Goal: Task Accomplishment & Management: Use online tool/utility

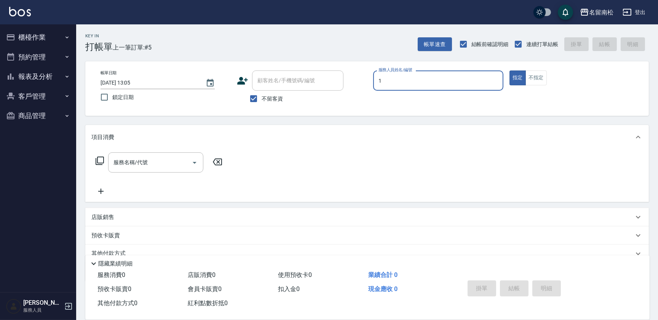
click at [408, 83] on input "1" at bounding box center [437, 80] width 123 height 13
click at [407, 95] on div "[PERSON_NAME]-10" at bounding box center [438, 100] width 130 height 13
type input "[PERSON_NAME]-10"
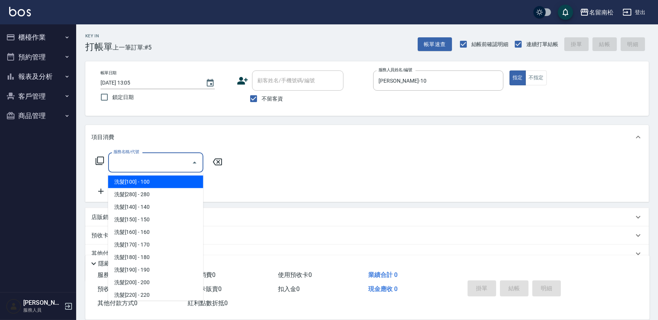
drag, startPoint x: 174, startPoint y: 159, endPoint x: 172, endPoint y: 162, distance: 4.0
click at [172, 160] on input "服務名稱/代號" at bounding box center [150, 162] width 77 height 13
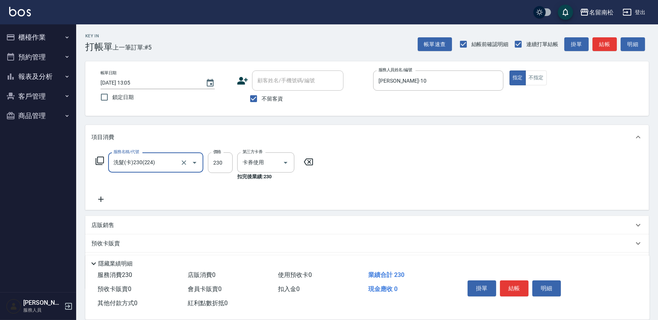
type input "洗髮(卡)230(224)"
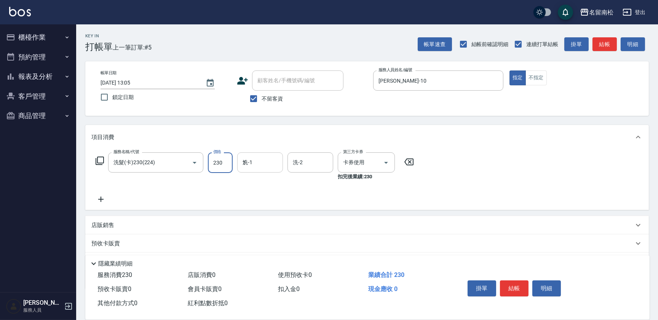
drag, startPoint x: 259, startPoint y: 166, endPoint x: 255, endPoint y: 170, distance: 5.4
click at [255, 170] on div "1 洗-1" at bounding box center [260, 162] width 46 height 20
drag, startPoint x: 251, startPoint y: 180, endPoint x: 112, endPoint y: 174, distance: 139.1
click at [249, 181] on span "[PERSON_NAME]-10" at bounding box center [267, 182] width 48 height 8
type input "[PERSON_NAME]-10"
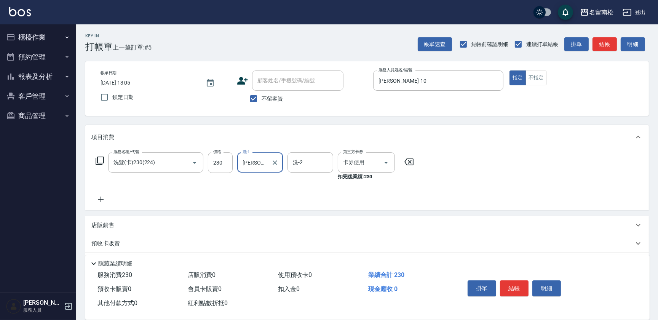
click at [106, 199] on icon at bounding box center [100, 199] width 19 height 9
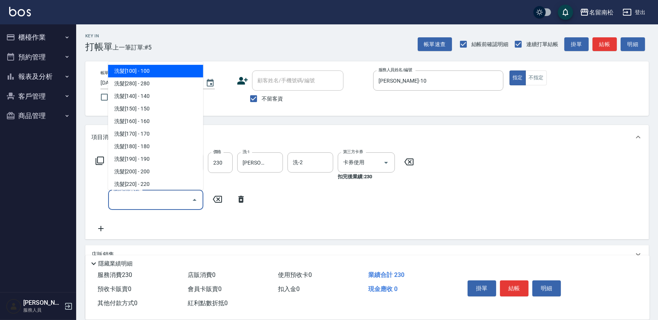
click at [124, 199] on input "服務名稱/代號" at bounding box center [150, 199] width 77 height 13
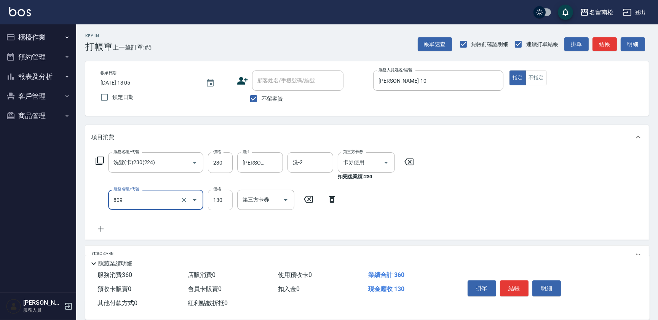
type input "單梳(809)"
click at [226, 200] on input "130" at bounding box center [220, 200] width 25 height 21
click at [215, 197] on input "1100" at bounding box center [220, 200] width 25 height 21
type input "100"
click at [164, 198] on input "單梳(809)" at bounding box center [145, 199] width 67 height 13
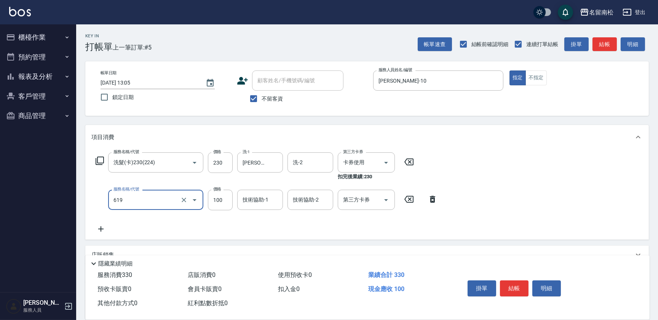
type input "煥彩.玻酸.晶膜.水療(619)"
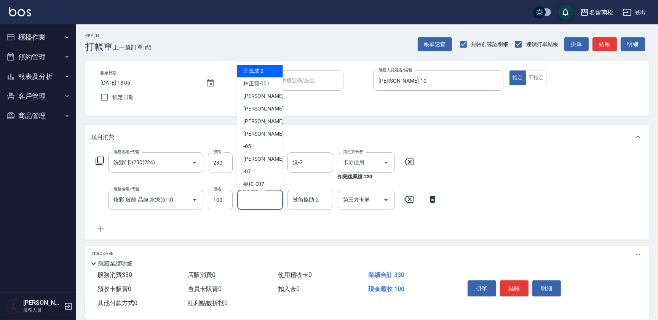
click at [244, 197] on input "技術協助-1" at bounding box center [260, 199] width 39 height 13
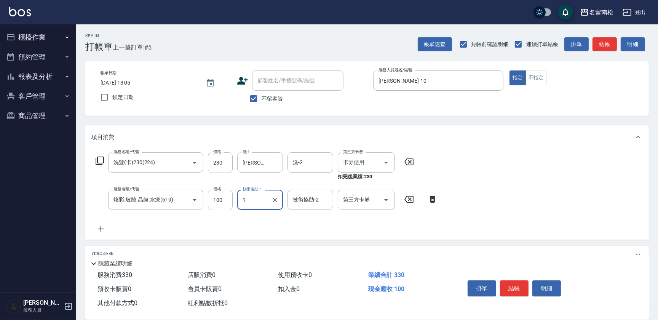
click at [264, 199] on input "1" at bounding box center [254, 199] width 27 height 13
drag, startPoint x: 259, startPoint y: 218, endPoint x: 251, endPoint y: 226, distance: 10.8
click at [257, 220] on span "[PERSON_NAME]-10" at bounding box center [267, 219] width 48 height 8
type input "[PERSON_NAME]-10"
click at [514, 292] on button "結帳" at bounding box center [514, 288] width 29 height 16
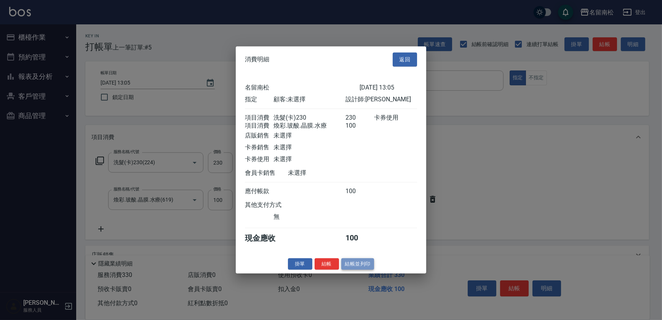
click at [351, 268] on button "結帳並列印" at bounding box center [357, 264] width 33 height 12
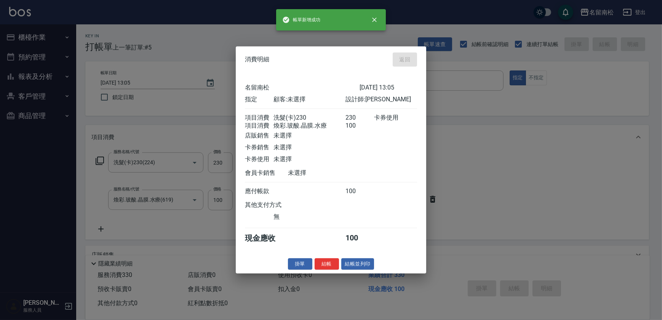
type input "[DATE] 14:48"
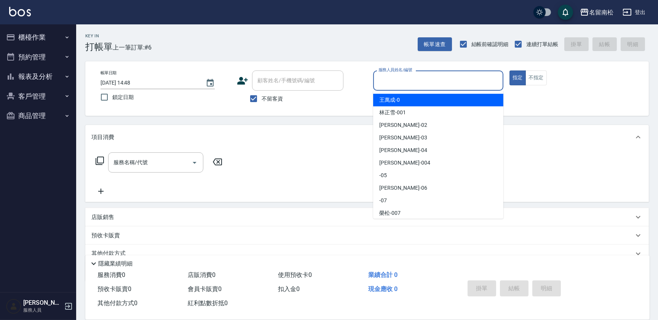
click at [426, 82] on input "服務人員姓名/編號" at bounding box center [437, 80] width 123 height 13
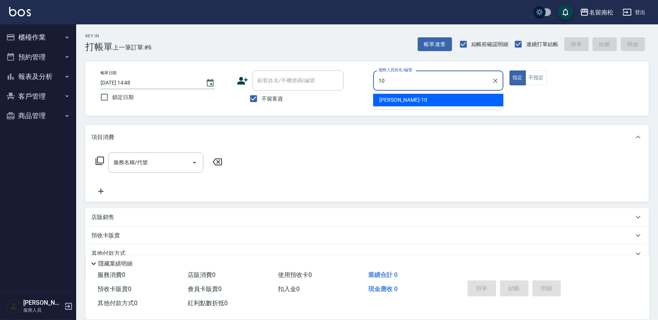
click at [416, 99] on div "[PERSON_NAME]-10" at bounding box center [438, 100] width 130 height 13
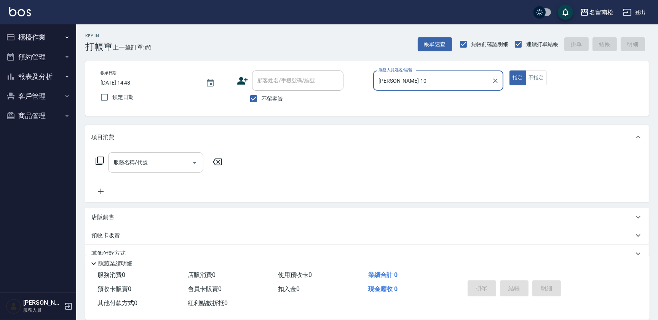
type input "[PERSON_NAME]-10"
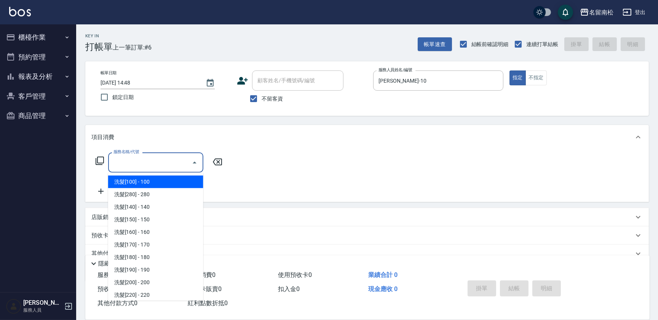
click at [145, 161] on input "服務名稱/代號" at bounding box center [150, 162] width 77 height 13
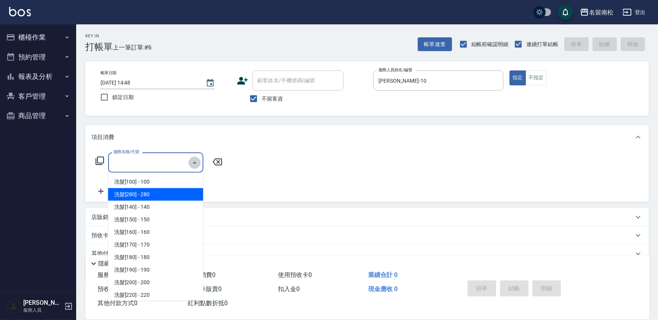
click at [193, 161] on icon "Close" at bounding box center [194, 162] width 9 height 9
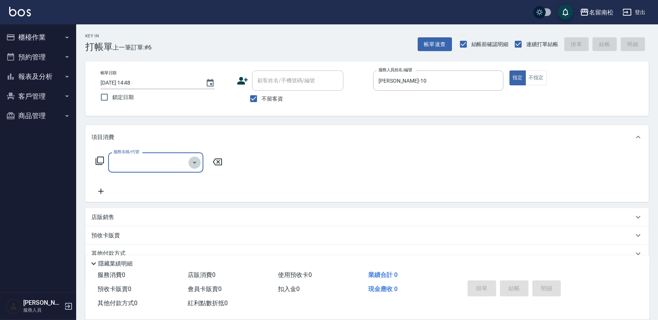
click at [193, 161] on icon "Open" at bounding box center [194, 162] width 9 height 9
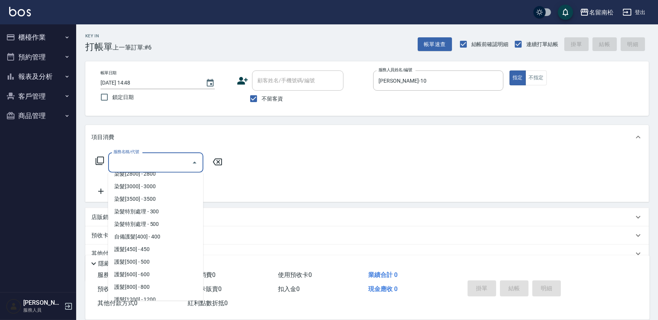
scroll to position [830, 0]
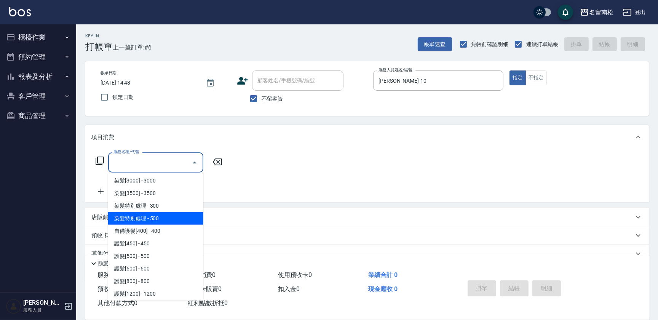
click at [169, 218] on span "染髮特別處理 - 500" at bounding box center [155, 218] width 95 height 13
type input "染髮特別處理(516)"
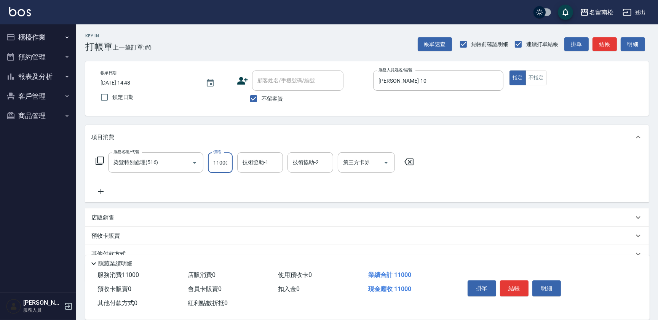
scroll to position [0, 0]
click at [214, 161] on input "11000" at bounding box center [220, 162] width 25 height 21
type input "1000"
click at [269, 160] on input "技術協助-1" at bounding box center [260, 162] width 39 height 13
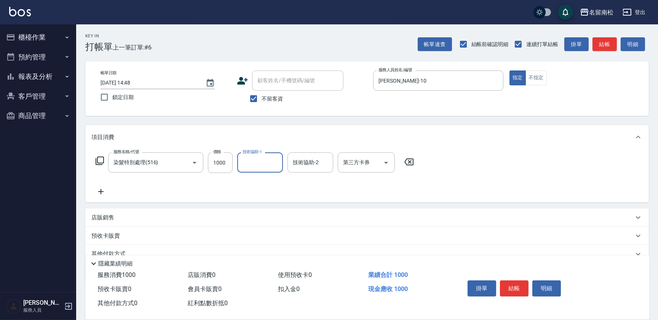
click at [267, 158] on input "技術協助-1" at bounding box center [260, 162] width 39 height 13
click at [265, 179] on span "[PERSON_NAME]-10" at bounding box center [267, 182] width 48 height 8
type input "[PERSON_NAME]-10"
click at [99, 191] on icon at bounding box center [100, 191] width 5 height 5
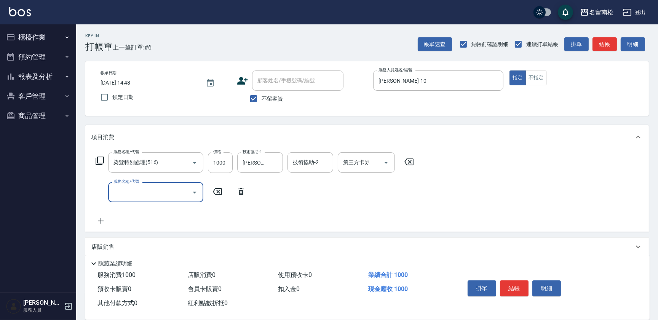
click at [129, 188] on input "服務名稱/代號" at bounding box center [150, 191] width 77 height 13
type input "滾珠洗髪699(214)"
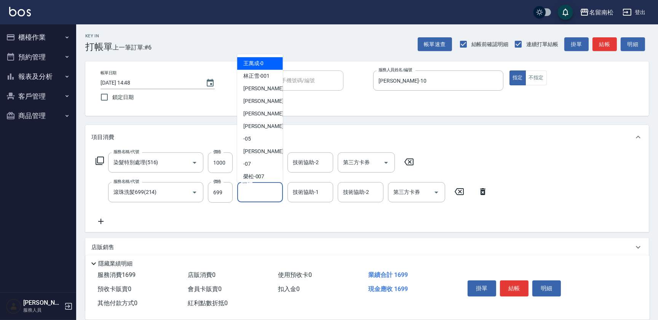
click at [263, 188] on input "洗-1" at bounding box center [260, 191] width 39 height 13
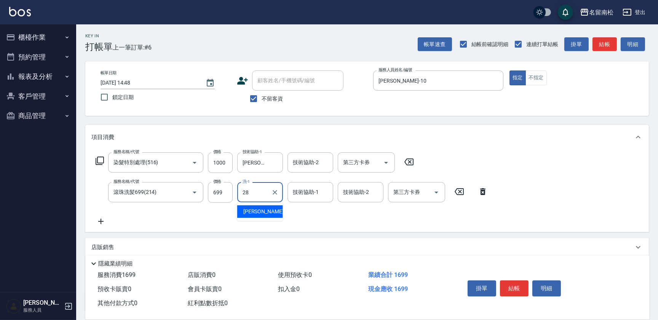
type input "[PERSON_NAME]-28"
click at [351, 193] on input "技術協助-2" at bounding box center [360, 191] width 39 height 13
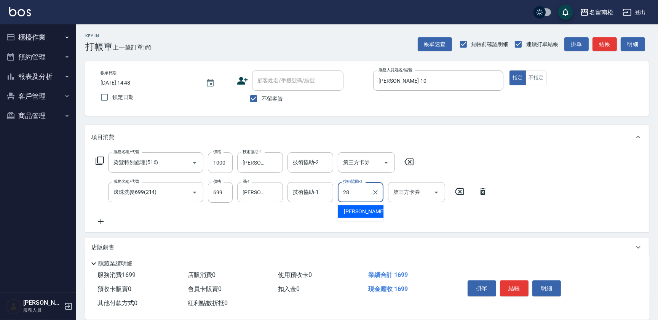
type input "[PERSON_NAME]-28"
click at [517, 284] on button "結帳" at bounding box center [514, 288] width 29 height 16
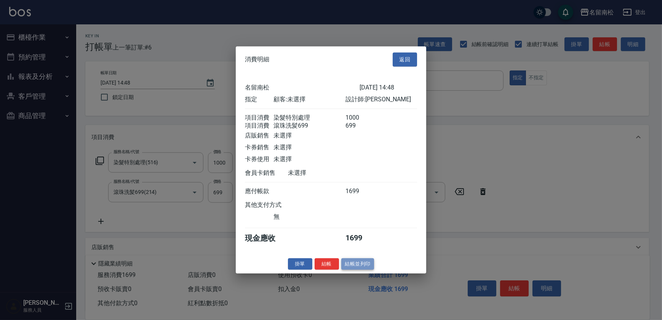
click at [353, 270] on button "結帳並列印" at bounding box center [357, 264] width 33 height 12
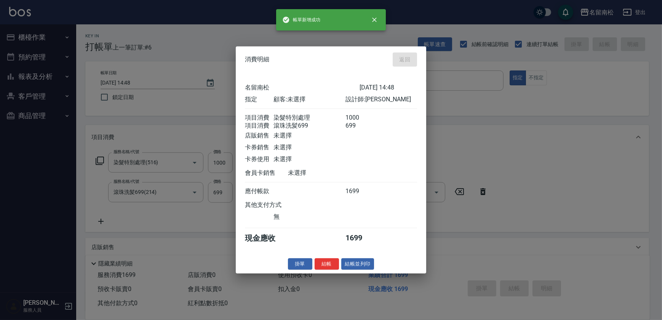
type input "[DATE] 14:50"
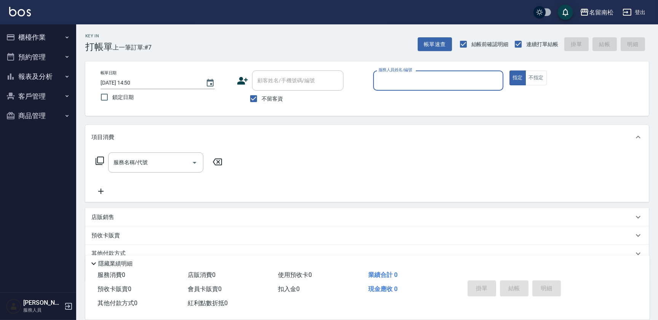
click at [400, 83] on input "服務人員姓名/編號" at bounding box center [437, 80] width 123 height 13
click at [394, 97] on span "[PERSON_NAME]-10" at bounding box center [403, 100] width 48 height 8
type input "[PERSON_NAME]-10"
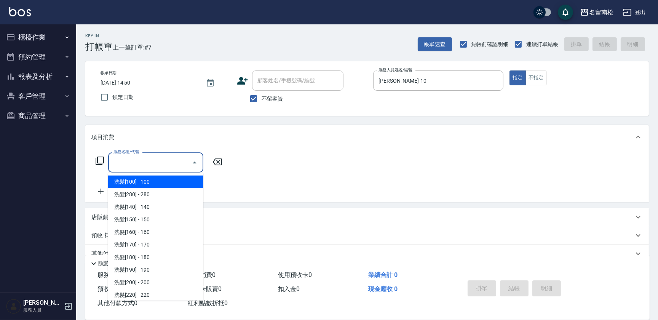
click at [143, 163] on input "服務名稱/代號" at bounding box center [150, 162] width 77 height 13
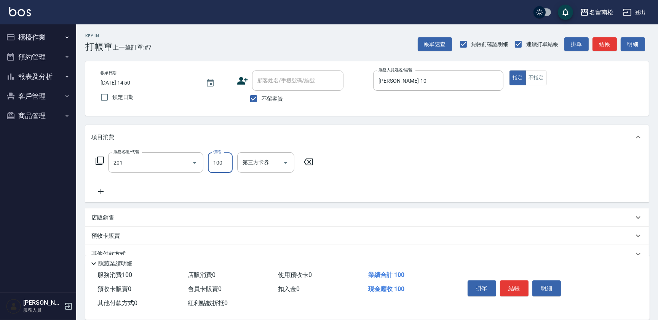
type input "洗髮[100](201)"
click at [259, 163] on input "洗-1" at bounding box center [260, 162] width 39 height 13
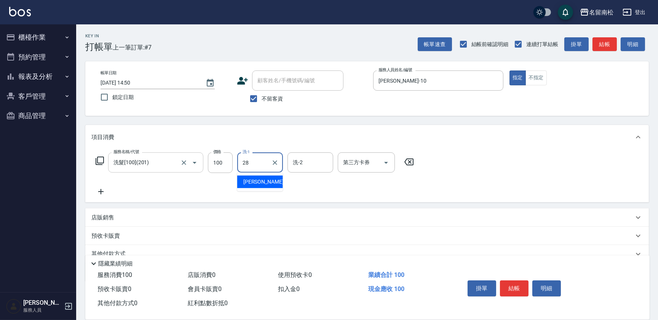
type input "[PERSON_NAME]-28"
click at [99, 190] on icon at bounding box center [100, 191] width 19 height 9
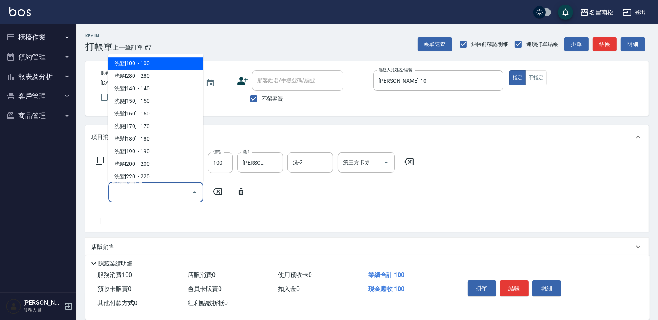
click at [119, 186] on input "服務名稱/代號" at bounding box center [150, 191] width 77 height 13
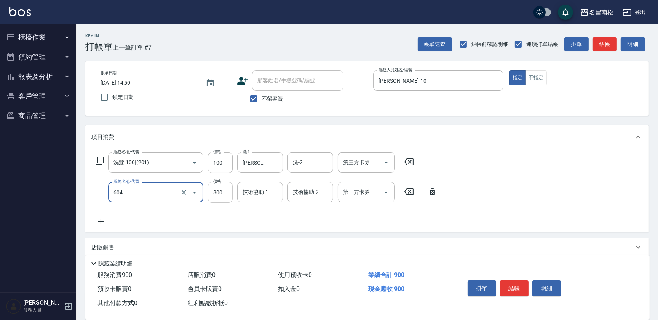
type input "護髮[800](604)"
click at [222, 192] on input "800" at bounding box center [220, 192] width 25 height 21
click at [226, 191] on input "9999" at bounding box center [220, 192] width 25 height 21
click at [212, 190] on input "0" at bounding box center [220, 192] width 25 height 21
type input "900"
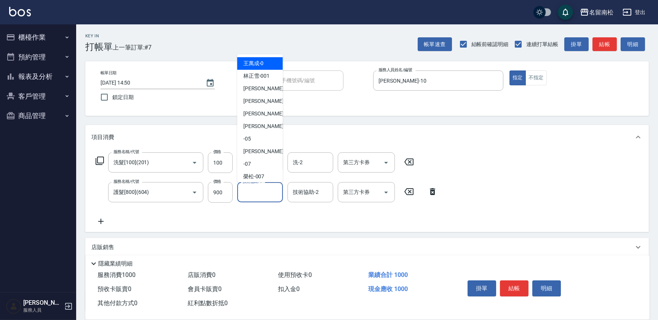
click at [266, 195] on input "技術協助-1" at bounding box center [260, 191] width 39 height 13
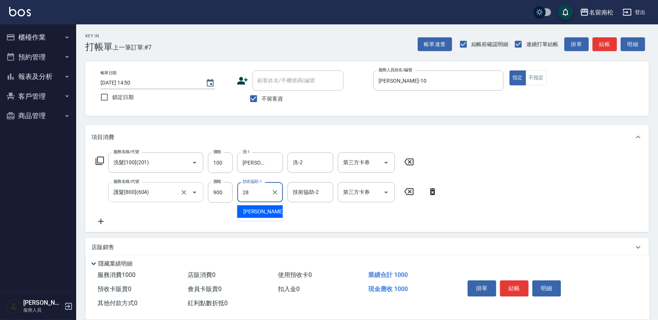
type input "[PERSON_NAME]-28"
click at [510, 285] on button "結帳" at bounding box center [514, 288] width 29 height 16
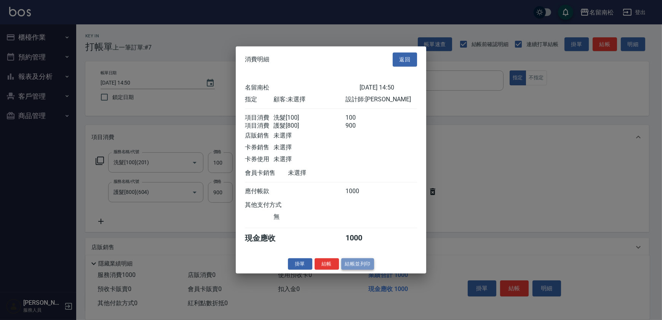
click at [349, 268] on button "結帳並列印" at bounding box center [357, 264] width 33 height 12
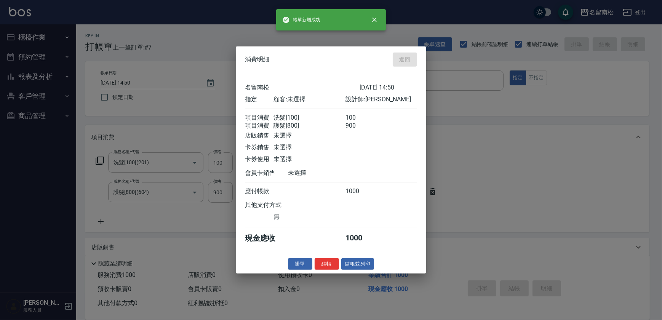
type input "[DATE] 14:51"
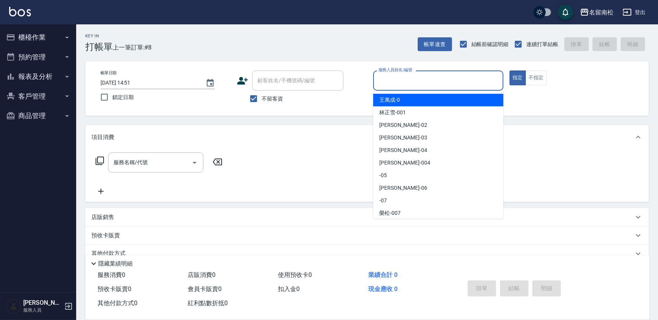
click at [407, 87] on input "服務人員姓名/編號" at bounding box center [437, 80] width 123 height 13
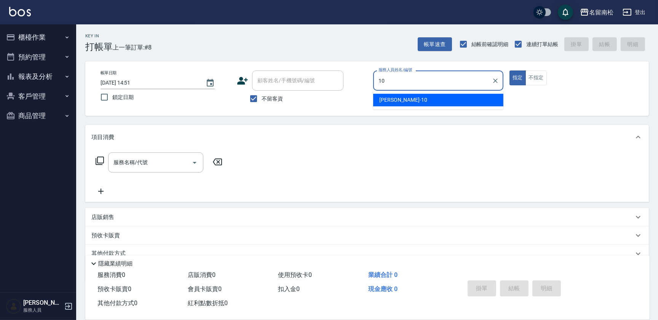
click at [400, 100] on span "[PERSON_NAME]-10" at bounding box center [403, 100] width 48 height 8
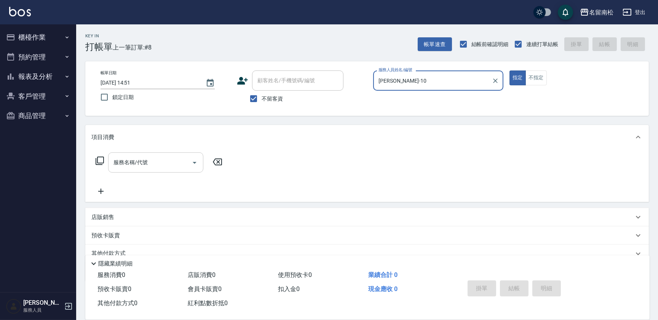
type input "[PERSON_NAME]-10"
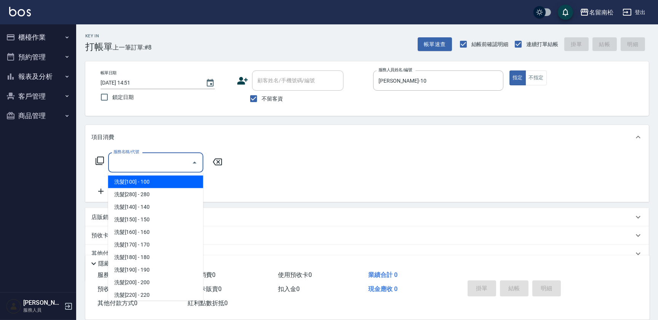
click at [175, 161] on input "服務名稱/代號" at bounding box center [150, 162] width 77 height 13
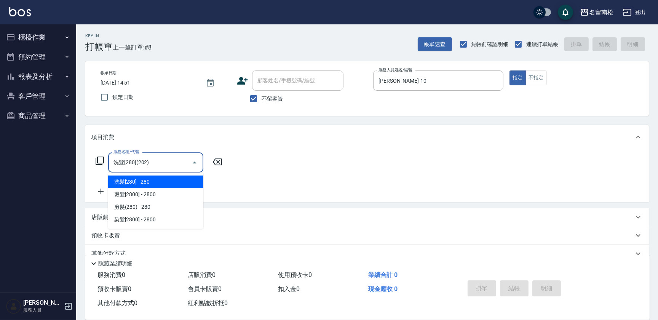
type input "洗髮[280](202)"
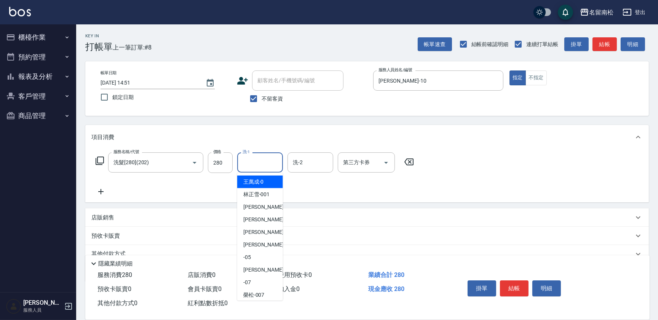
click at [263, 161] on input "洗-1" at bounding box center [260, 162] width 39 height 13
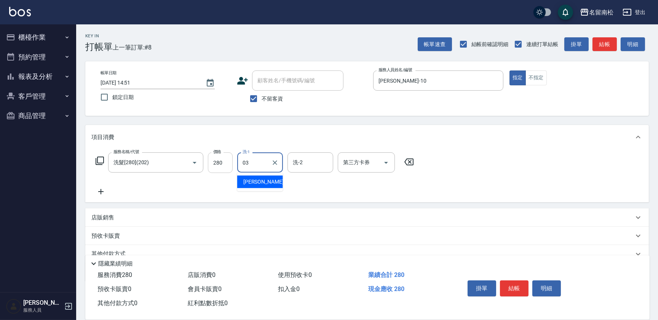
type input "張蕎驛-03"
click at [102, 195] on icon at bounding box center [100, 191] width 19 height 9
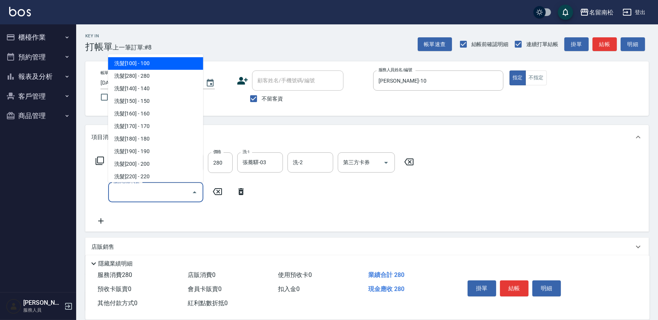
click at [120, 190] on input "服務名稱/代號" at bounding box center [150, 191] width 77 height 13
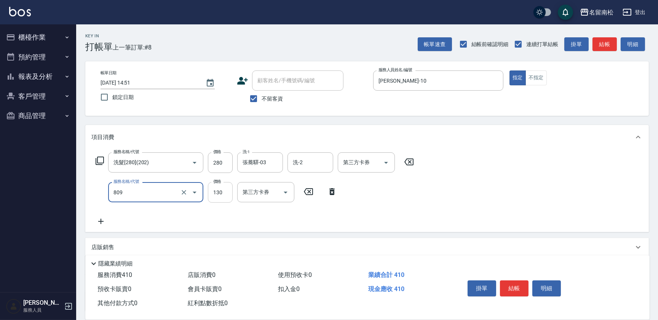
type input "單梳(809)"
click at [226, 188] on input "130" at bounding box center [220, 192] width 25 height 21
type input "0"
click at [163, 190] on input "單梳(809)" at bounding box center [145, 191] width 67 height 13
type input "煥彩.玻酸.晶膜.水療(619)"
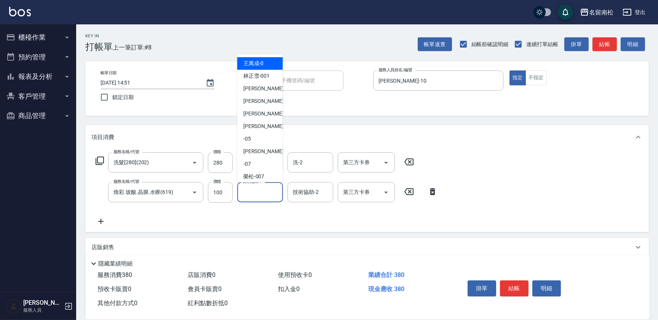
click at [258, 188] on input "技術協助-1" at bounding box center [260, 191] width 39 height 13
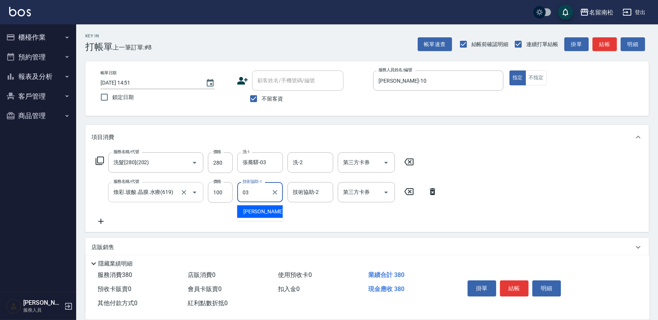
type input "張蕎驛-03"
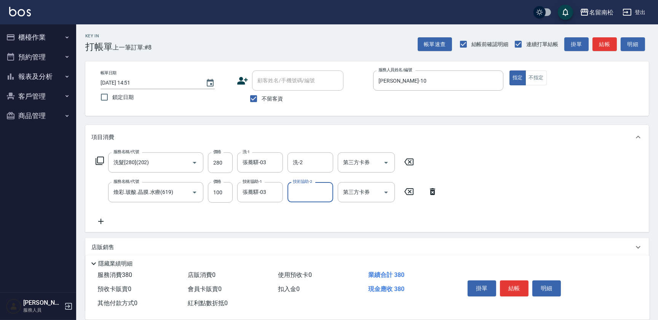
click at [105, 219] on icon at bounding box center [100, 221] width 19 height 9
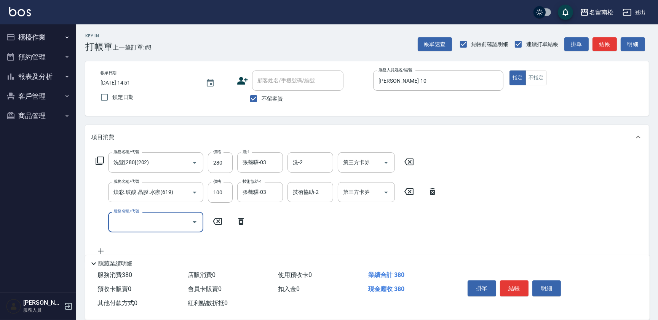
click at [140, 219] on input "服務名稱/代號" at bounding box center [150, 221] width 77 height 13
click at [163, 220] on input "8089" at bounding box center [150, 221] width 77 height 13
type input "單梳(809)"
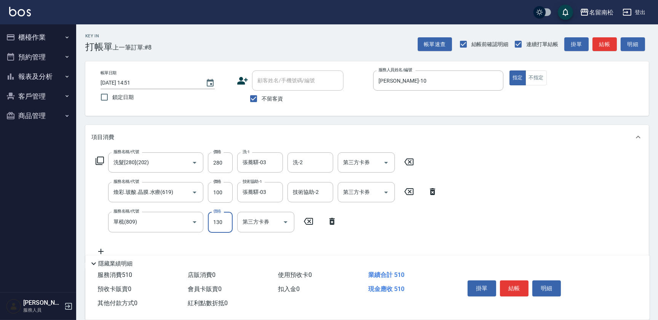
click at [224, 222] on input "130" at bounding box center [220, 222] width 25 height 21
click at [217, 222] on input "2200" at bounding box center [220, 222] width 25 height 21
type input "200"
click at [519, 282] on button "結帳" at bounding box center [514, 288] width 29 height 16
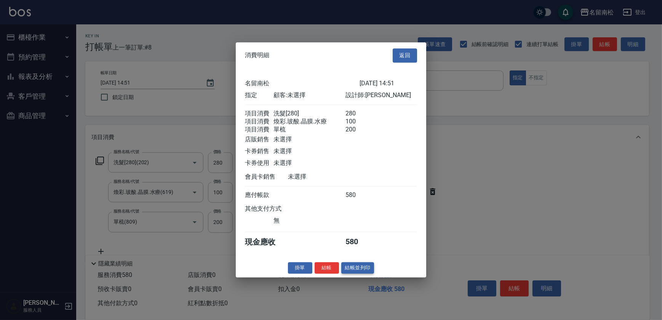
click at [357, 274] on button "結帳並列印" at bounding box center [357, 268] width 33 height 12
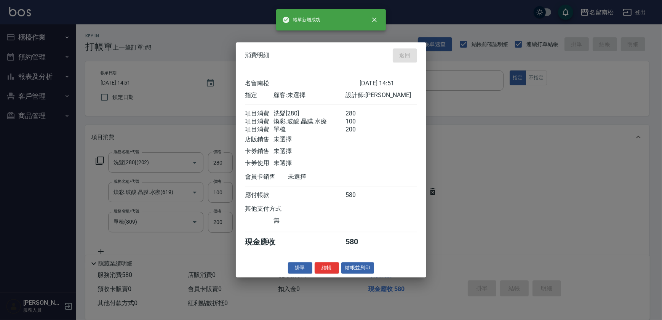
type input "[DATE] 14:53"
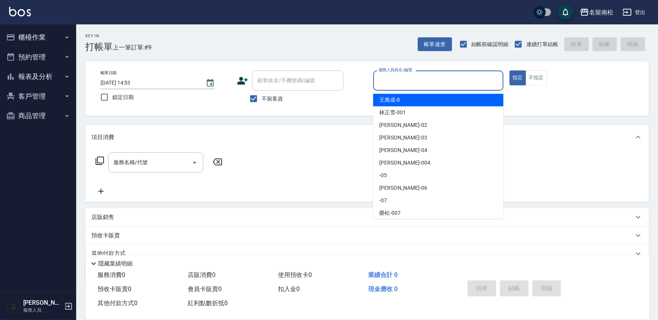
click at [426, 83] on input "服務人員姓名/編號" at bounding box center [437, 80] width 123 height 13
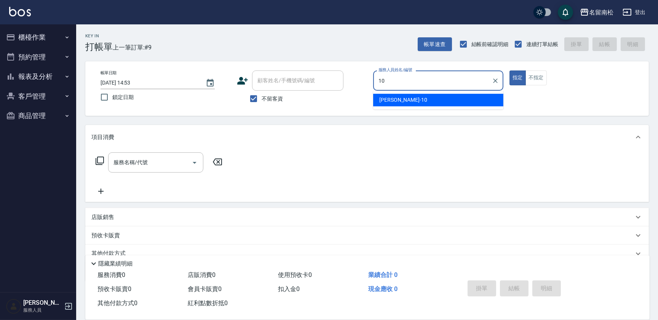
click at [419, 104] on div "[PERSON_NAME]-10" at bounding box center [438, 100] width 130 height 13
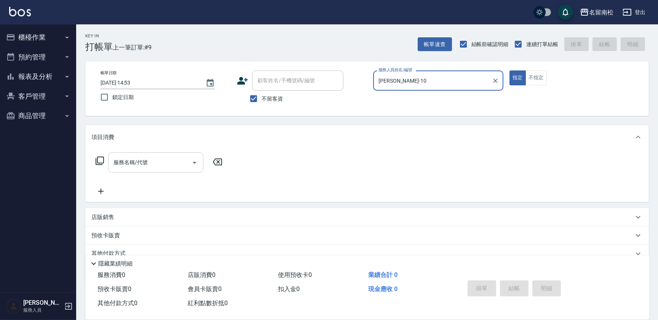
type input "[PERSON_NAME]-10"
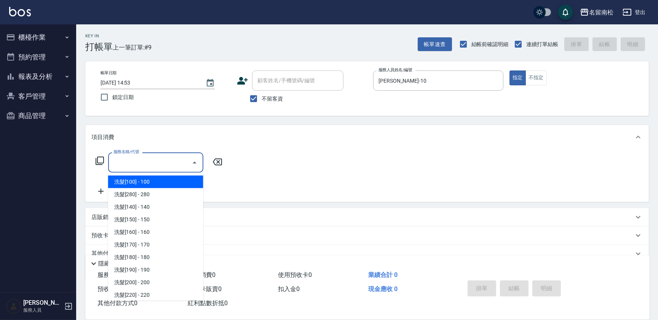
click at [163, 166] on input "服務名稱/代號" at bounding box center [150, 162] width 77 height 13
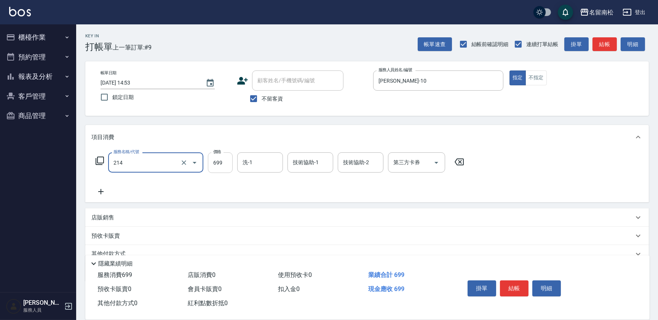
type input "滾珠洗髪699(214)"
click at [227, 159] on input "699" at bounding box center [220, 162] width 25 height 21
click at [217, 158] on input "7700" at bounding box center [220, 162] width 25 height 21
type input "700"
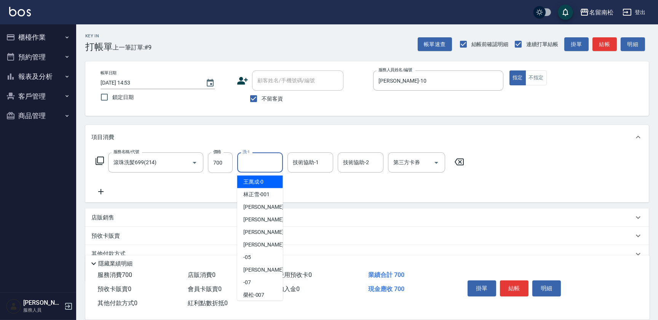
click at [261, 163] on input "洗-1" at bounding box center [260, 162] width 39 height 13
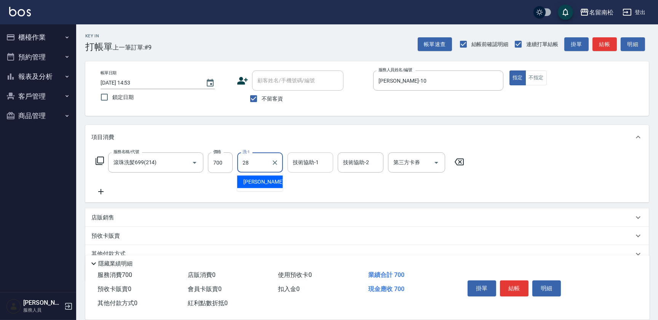
type input "[PERSON_NAME]-28"
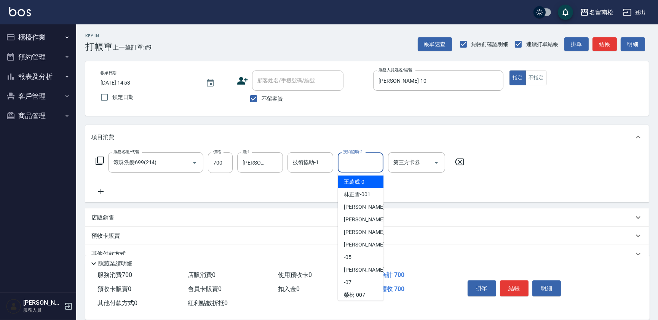
click at [354, 163] on input "技術協助-2" at bounding box center [360, 162] width 39 height 13
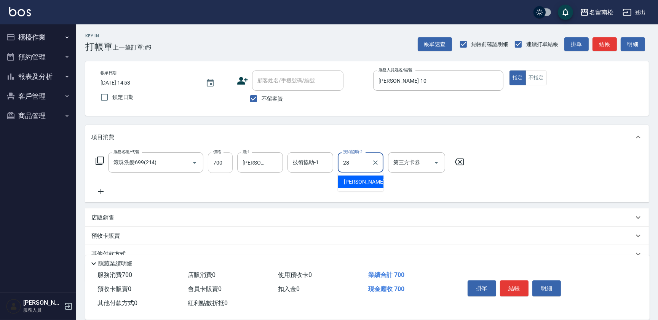
type input "[PERSON_NAME]-28"
click at [104, 190] on icon at bounding box center [100, 191] width 19 height 9
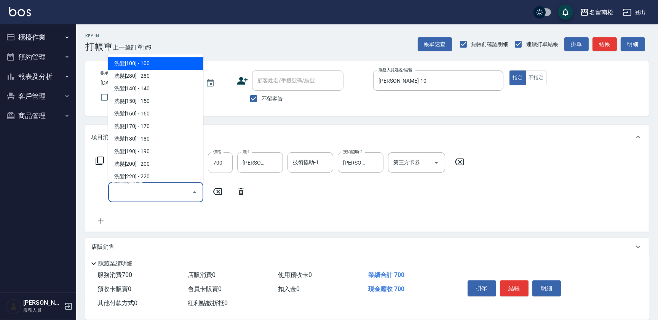
click at [114, 190] on input "服務名稱/代號" at bounding box center [150, 191] width 77 height 13
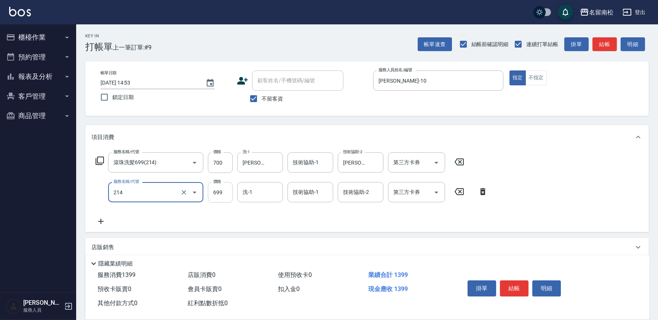
type input "滾珠洗髪699(214)"
click at [229, 191] on input "699" at bounding box center [220, 192] width 25 height 21
click at [225, 190] on input "699" at bounding box center [220, 192] width 25 height 21
click at [215, 188] on input "6600" at bounding box center [220, 192] width 25 height 21
click at [216, 188] on input "6600" at bounding box center [220, 192] width 25 height 21
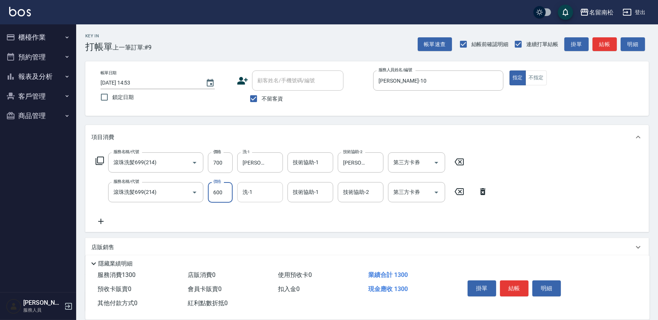
type input "600"
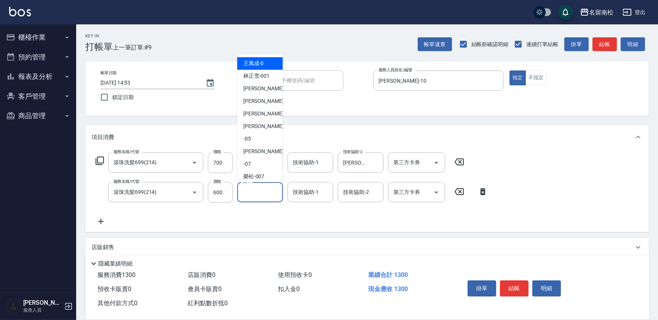
click at [258, 192] on input "洗-1" at bounding box center [260, 191] width 39 height 13
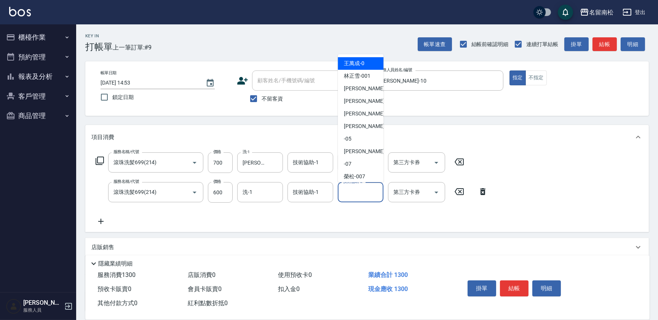
click at [346, 194] on input "技術協助-2" at bounding box center [360, 191] width 39 height 13
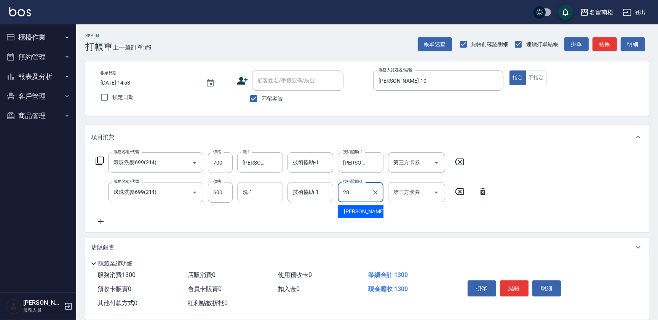
type input "[PERSON_NAME]-28"
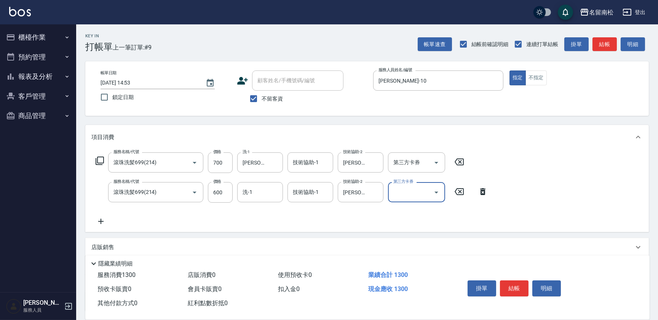
click at [104, 218] on icon at bounding box center [100, 221] width 19 height 9
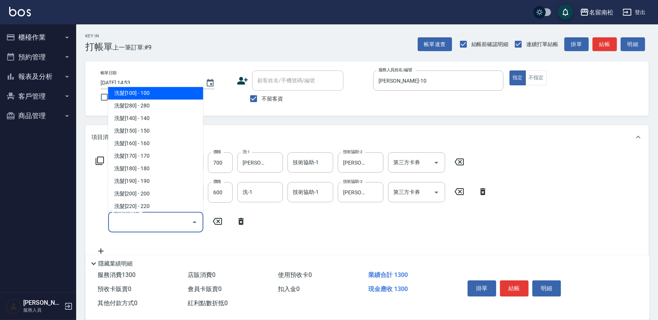
click at [140, 215] on input "服務名稱/代號" at bounding box center [150, 221] width 77 height 13
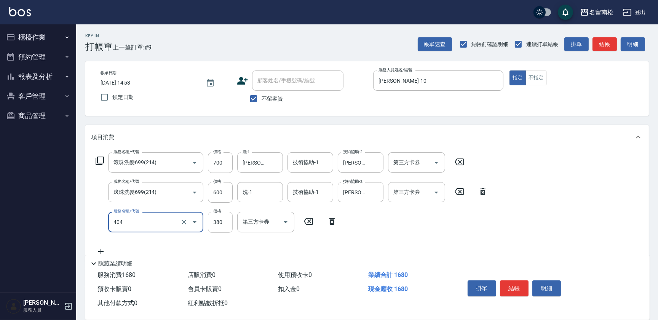
type input "剪髮(380)(404)"
click at [225, 218] on input "380" at bounding box center [220, 222] width 25 height 21
click at [216, 219] on input "4450" at bounding box center [220, 222] width 25 height 21
type input "450"
click at [517, 281] on button "結帳" at bounding box center [514, 288] width 29 height 16
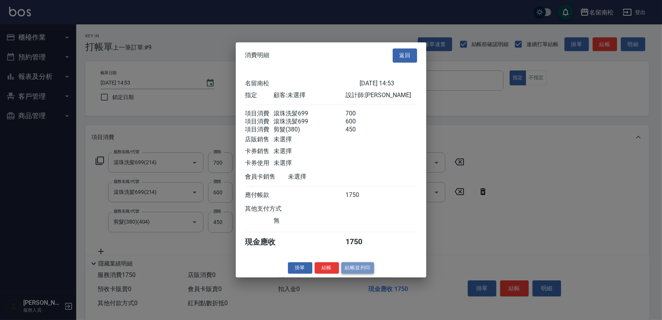
click at [364, 270] on button "結帳並列印" at bounding box center [357, 268] width 33 height 12
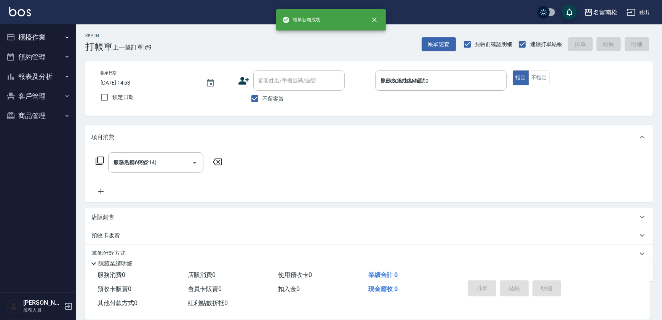
type input "[DATE] 14:54"
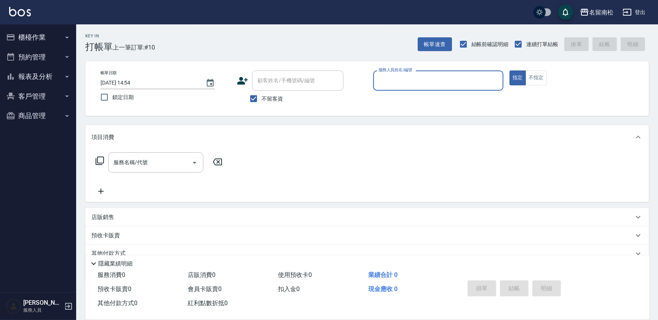
click at [407, 73] on div "服務人員姓名/編號" at bounding box center [438, 80] width 130 height 20
click at [403, 99] on div "[PERSON_NAME]-10" at bounding box center [438, 100] width 130 height 13
type input "[PERSON_NAME]-10"
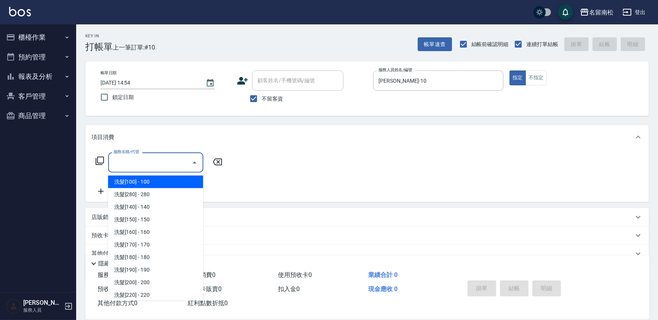
click at [164, 159] on input "服務名稱/代號" at bounding box center [150, 162] width 77 height 13
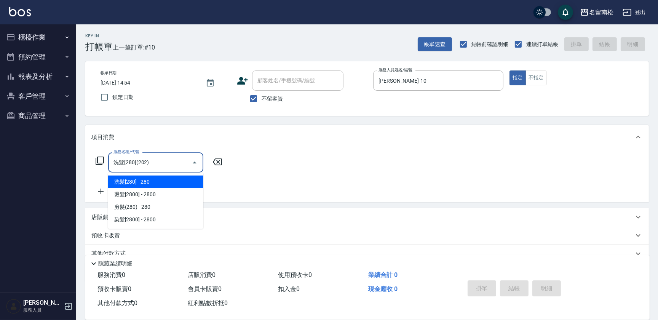
type input "洗髮[280](202)"
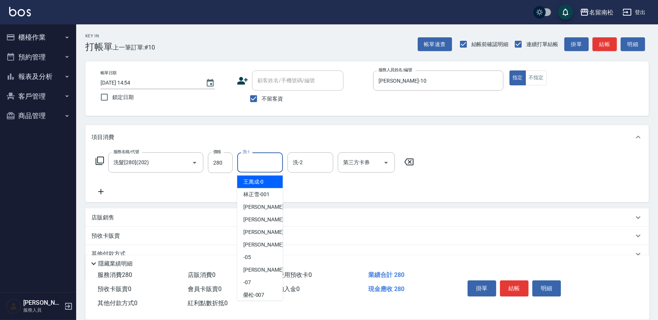
click at [259, 158] on input "洗-1" at bounding box center [260, 162] width 39 height 13
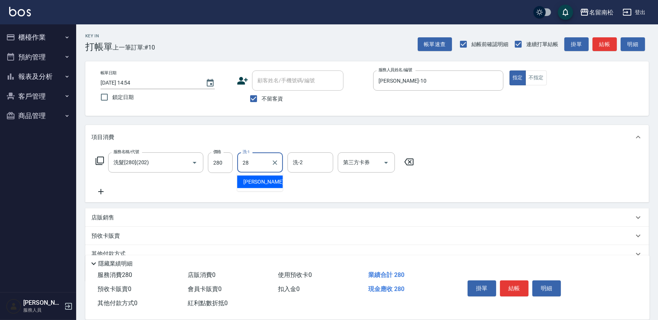
type input "[PERSON_NAME]-28"
click at [510, 289] on button "結帳" at bounding box center [514, 288] width 29 height 16
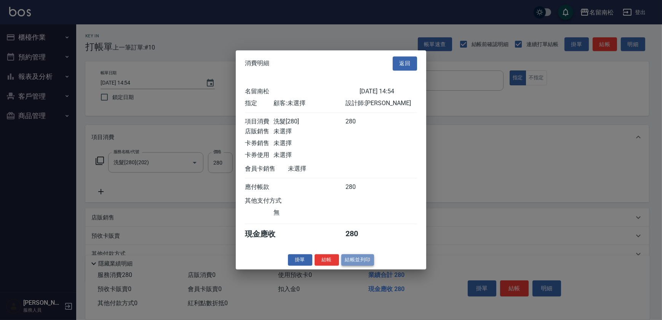
click at [352, 260] on button "結帳並列印" at bounding box center [357, 260] width 33 height 12
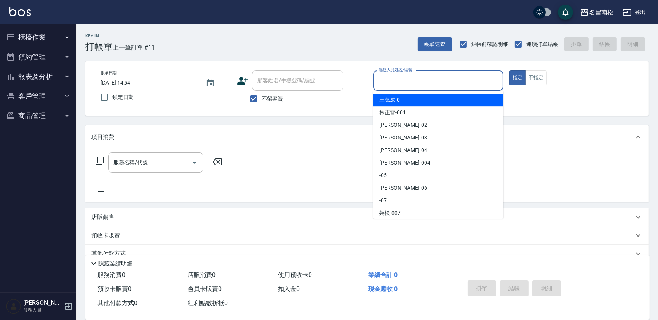
click at [430, 81] on input "服務人員姓名/編號" at bounding box center [437, 80] width 123 height 13
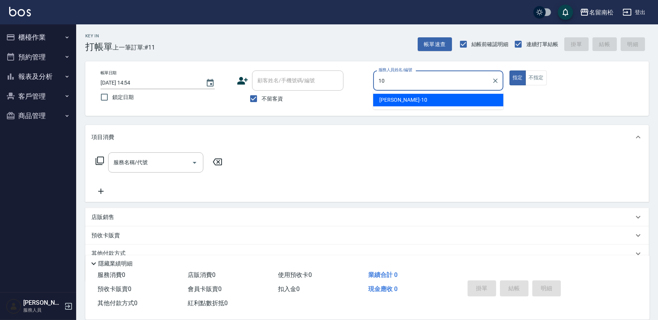
click at [426, 96] on div "[PERSON_NAME]-10" at bounding box center [438, 100] width 130 height 13
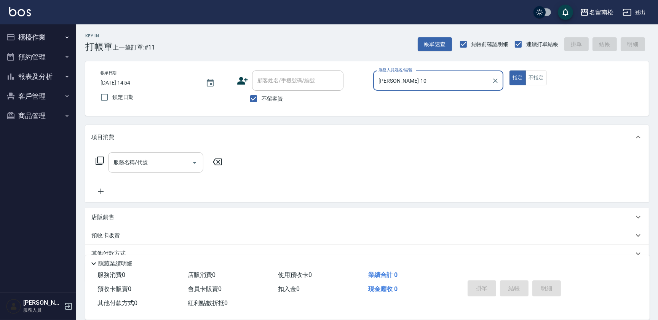
type input "[PERSON_NAME]-10"
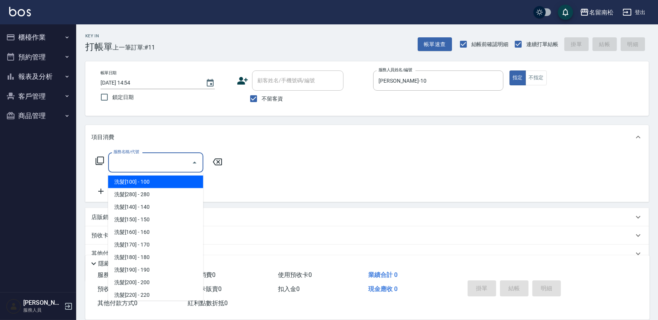
click at [173, 161] on input "服務名稱/代號" at bounding box center [150, 162] width 77 height 13
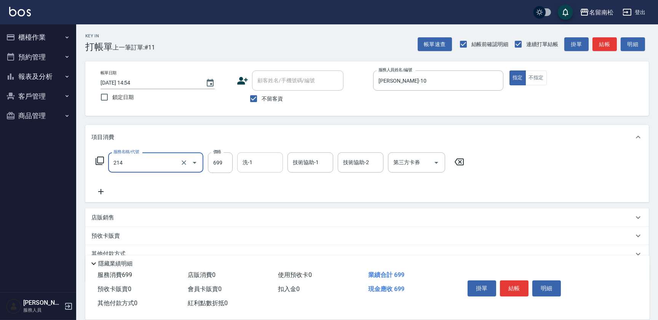
type input "滾珠洗髪699(214)"
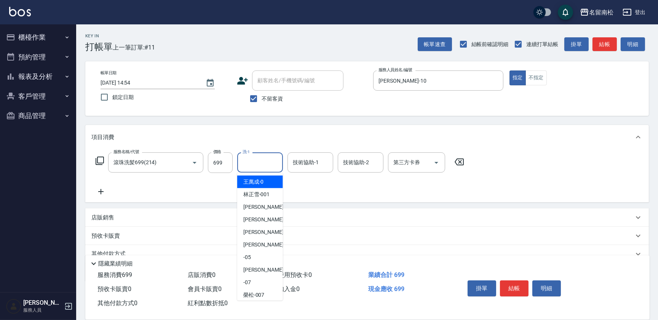
click at [250, 163] on input "洗-1" at bounding box center [260, 162] width 39 height 13
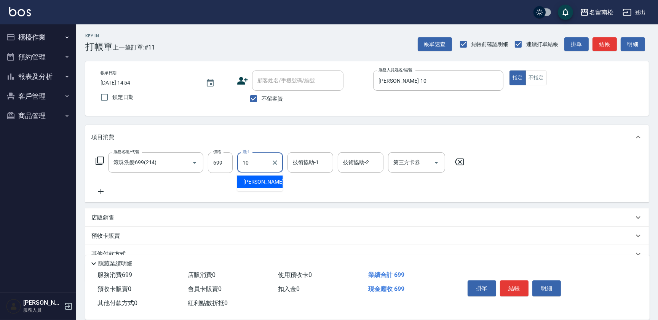
drag, startPoint x: 262, startPoint y: 183, endPoint x: 283, endPoint y: 175, distance: 22.3
click at [264, 182] on span "[PERSON_NAME]-10" at bounding box center [267, 182] width 48 height 8
type input "[PERSON_NAME]-10"
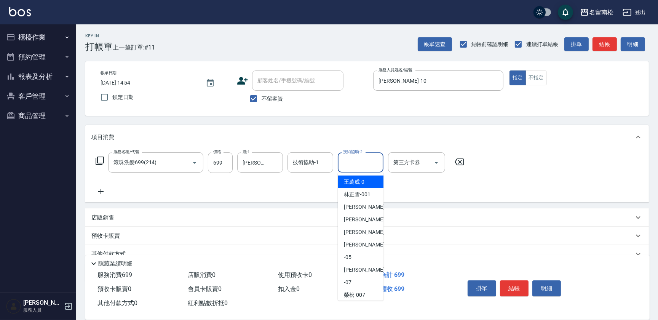
click at [363, 156] on input "技術協助-2" at bounding box center [360, 162] width 39 height 13
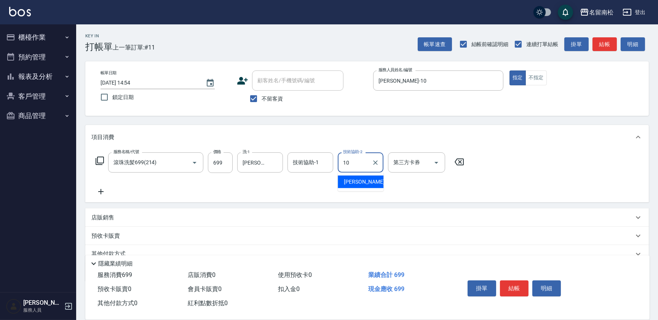
click at [359, 175] on div "[PERSON_NAME]-10" at bounding box center [361, 181] width 46 height 13
type input "[PERSON_NAME]-10"
click at [510, 281] on button "結帳" at bounding box center [514, 288] width 29 height 16
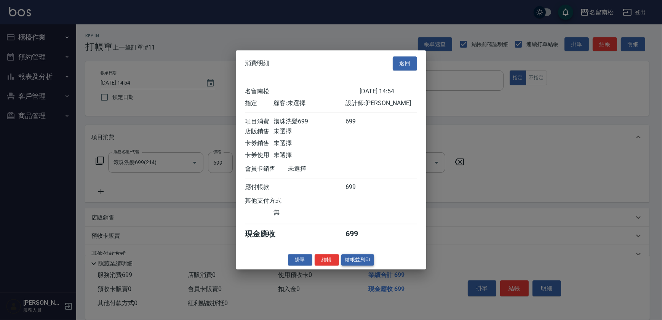
click at [356, 264] on button "結帳並列印" at bounding box center [357, 260] width 33 height 12
